Goal: Transaction & Acquisition: Obtain resource

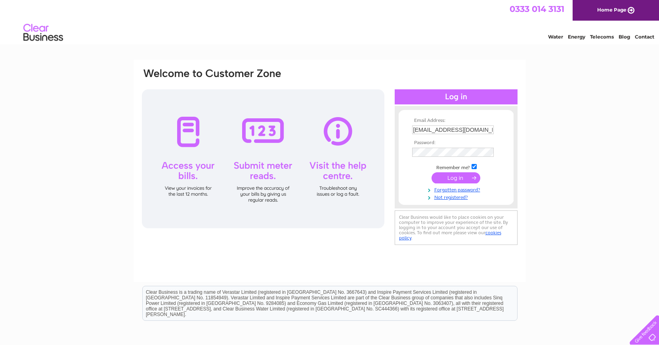
click at [457, 172] on td at bounding box center [456, 177] width 92 height 15
click at [458, 177] on input "submit" at bounding box center [456, 177] width 49 height 11
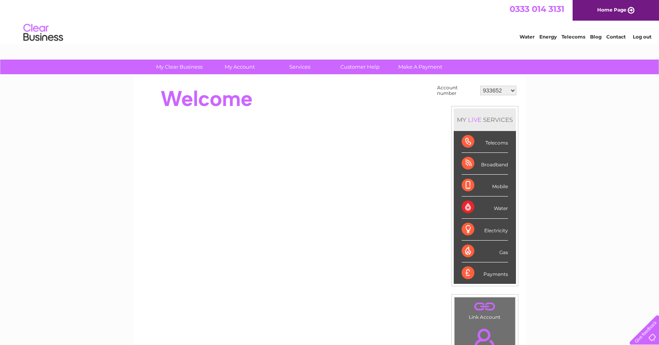
click at [530, 113] on div "My Clear Business Login Details My Details My Preferences Link Account My Accou…" at bounding box center [329, 282] width 659 height 447
click option "933652" at bounding box center [0, 0] width 0 height 0
click at [237, 71] on link "My Account" at bounding box center [239, 66] width 65 height 15
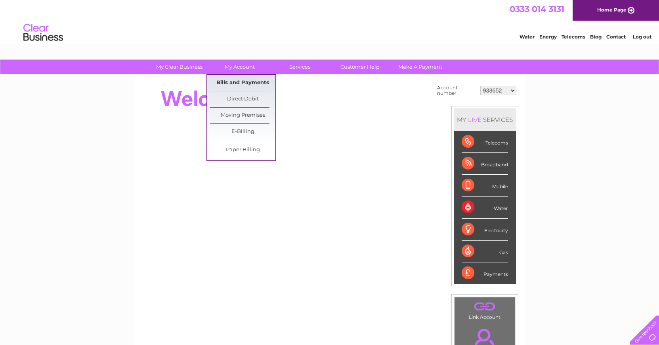
click at [240, 86] on link "Bills and Payments" at bounding box center [242, 83] width 65 height 16
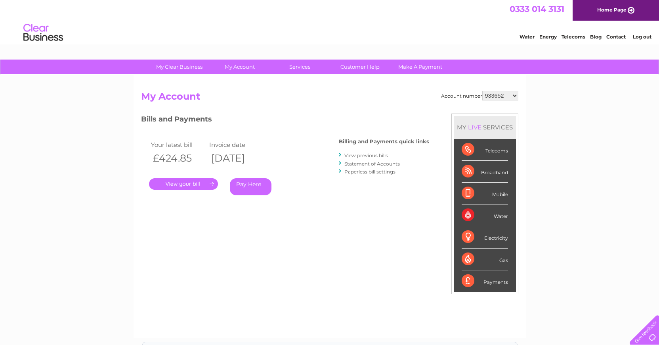
click at [379, 154] on link "View previous bills" at bounding box center [367, 155] width 44 height 6
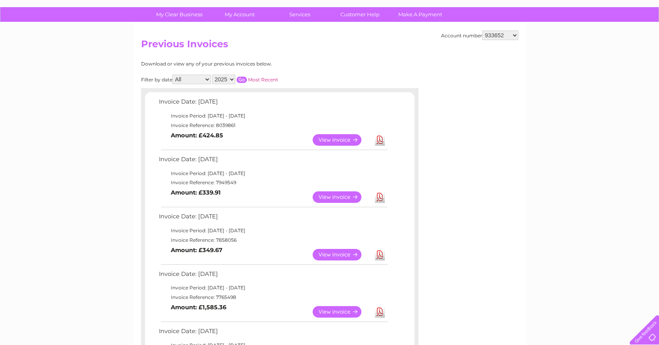
scroll to position [81, 0]
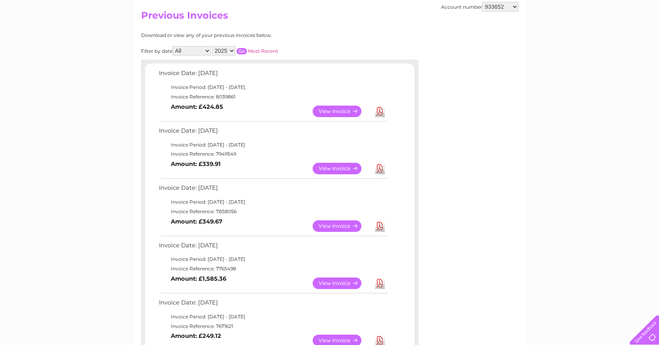
click at [381, 169] on link "Download" at bounding box center [380, 169] width 10 height 12
click at [333, 113] on link "View" at bounding box center [342, 111] width 58 height 12
click at [323, 55] on div "Filter by date All January February March April May June July August September …" at bounding box center [245, 51] width 208 height 10
select select "30269446"
click option "30269446" at bounding box center [0, 0] width 0 height 0
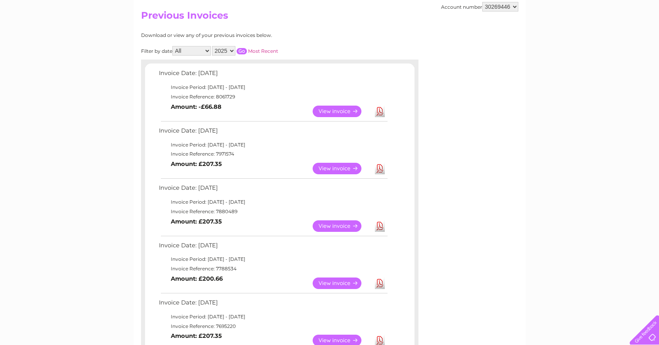
click at [381, 109] on link "Download" at bounding box center [380, 111] width 10 height 12
select select "30270907"
click option "30270907" at bounding box center [0, 0] width 0 height 0
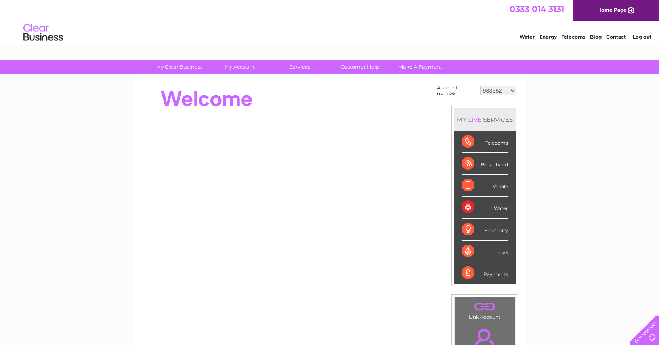
select select "30270907"
click option "30270907" at bounding box center [0, 0] width 0 height 0
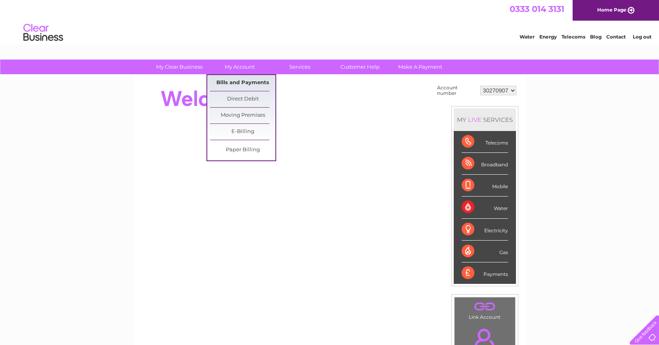
click at [246, 84] on link "Bills and Payments" at bounding box center [242, 83] width 65 height 16
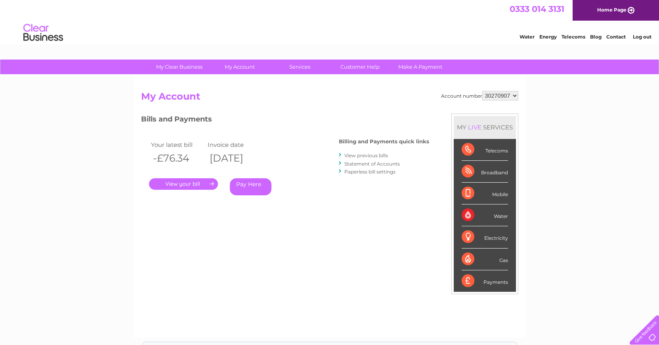
click at [363, 154] on link "View previous bills" at bounding box center [367, 155] width 44 height 6
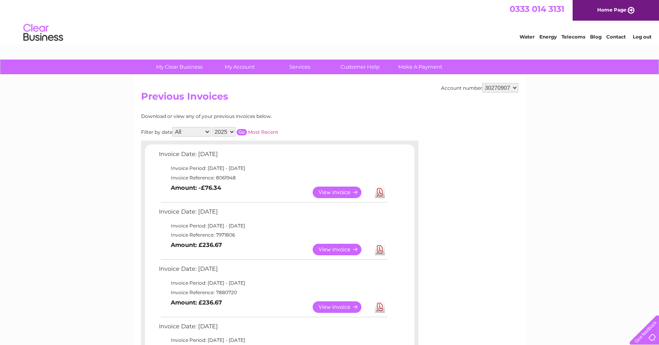
click at [378, 192] on link "Download" at bounding box center [380, 192] width 10 height 12
select select "933652"
click option "933652" at bounding box center [0, 0] width 0 height 0
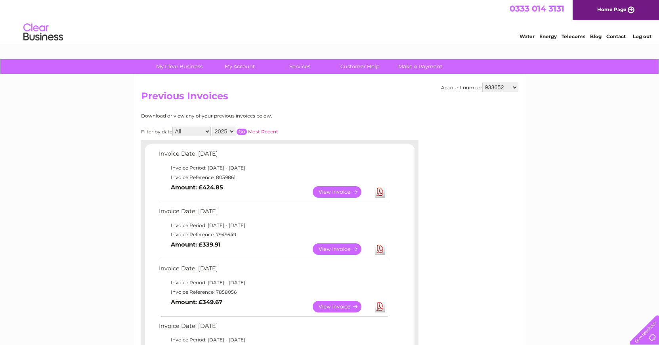
scroll to position [0, 0]
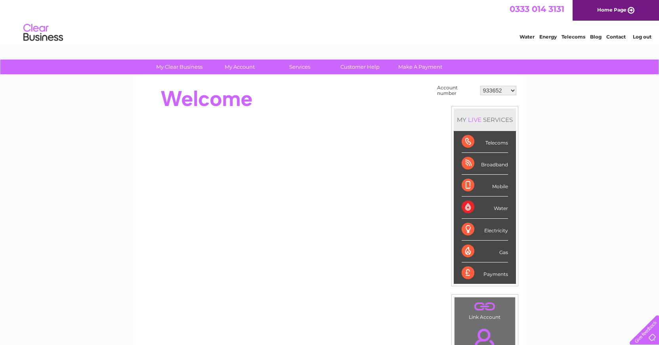
click at [536, 88] on div "My Clear Business Login Details My Details My Preferences Link Account My Accou…" at bounding box center [329, 282] width 659 height 447
click at [533, 87] on div "My Clear Business Login Details My Details My Preferences Link Account My Accou…" at bounding box center [329, 282] width 659 height 447
click at [527, 86] on div "My Clear Business Login Details My Details My Preferences Link Account My Accou…" at bounding box center [329, 282] width 659 height 447
click at [31, 320] on div "My Clear Business Login Details My Details My Preferences Link Account My Accou…" at bounding box center [329, 282] width 659 height 447
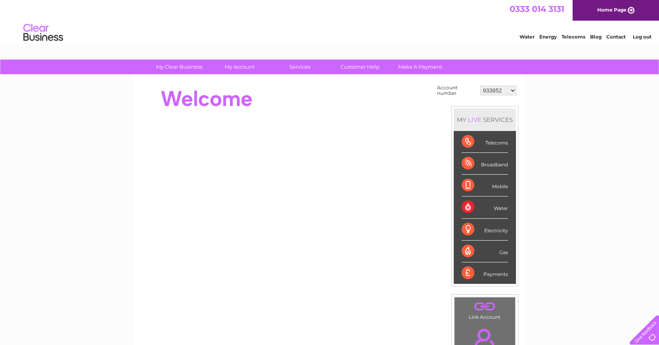
click at [572, 101] on div "My Clear Business Login Details My Details My Preferences Link Account My Accou…" at bounding box center [329, 282] width 659 height 447
click at [481, 86] on select "933652 30269446 30270907" at bounding box center [499, 91] width 36 height 10
drag, startPoint x: 499, startPoint y: 91, endPoint x: 537, endPoint y: 91, distance: 38.1
click at [537, 91] on div "My Clear Business Login Details My Details My Preferences Link Account My Accou…" at bounding box center [329, 282] width 659 height 447
click at [481, 86] on select "933652 30269446 30270907" at bounding box center [499, 91] width 36 height 10
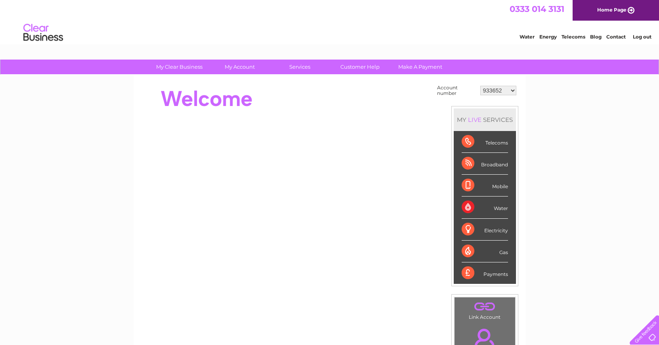
click at [530, 88] on div "My Clear Business Login Details My Details My Preferences Link Account My Accou…" at bounding box center [329, 282] width 659 height 447
click at [527, 87] on div "My Clear Business Login Details My Details My Preferences Link Account My Accou…" at bounding box center [329, 282] width 659 height 447
click at [481, 86] on select "933652 30269446 30270907" at bounding box center [499, 91] width 36 height 10
click at [529, 88] on div "My Clear Business Login Details My Details My Preferences Link Account My Accou…" at bounding box center [329, 282] width 659 height 447
